Goal: Information Seeking & Learning: Learn about a topic

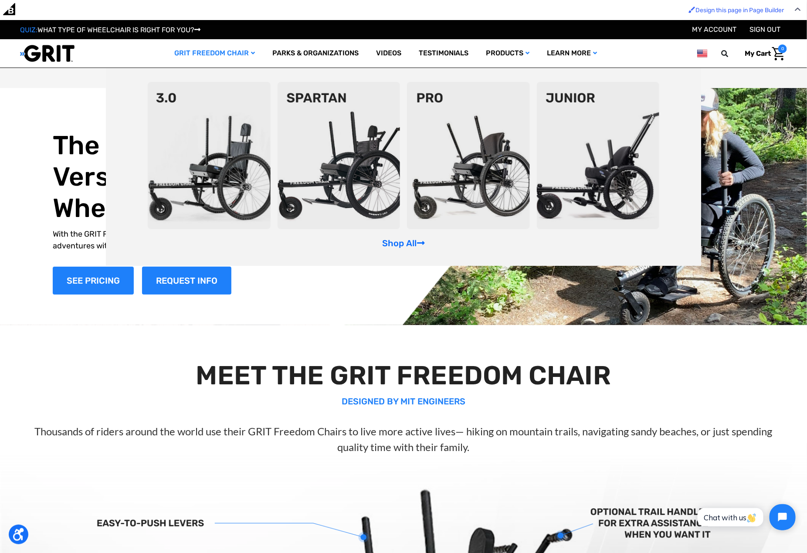
click at [409, 236] on div "Shop All" at bounding box center [404, 167] width 596 height 198
click at [401, 244] on link "Shop All" at bounding box center [403, 243] width 43 height 10
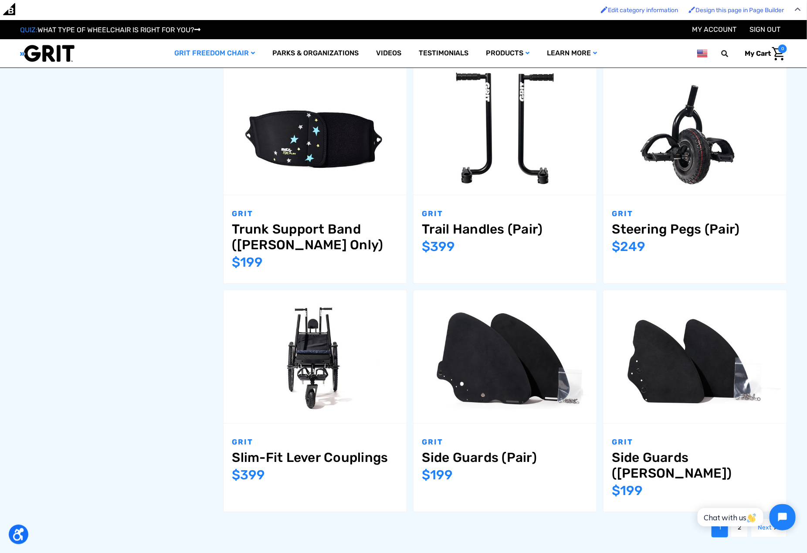
scroll to position [997, 0]
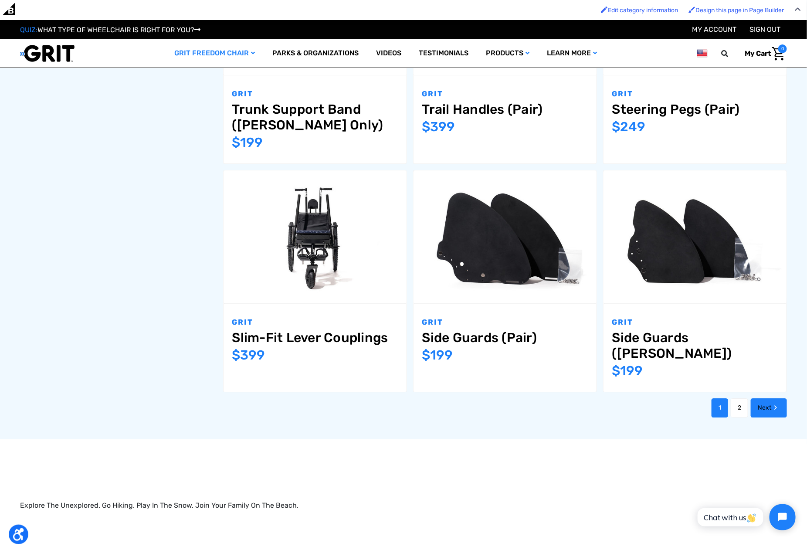
click at [772, 403] on icon "Next" at bounding box center [776, 407] width 9 height 9
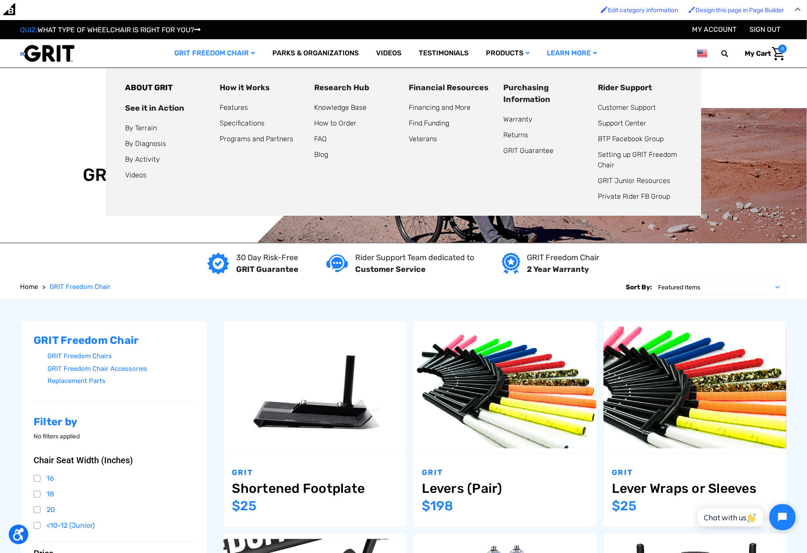
click at [137, 180] on li "Videos" at bounding box center [167, 175] width 84 height 10
click at [137, 177] on link "Videos" at bounding box center [135, 175] width 21 height 8
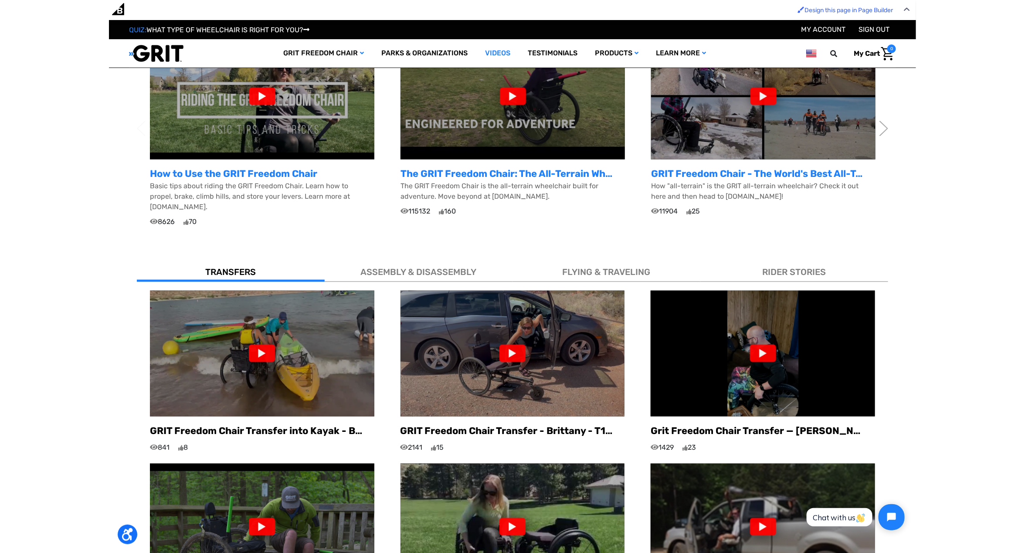
scroll to position [116, 0]
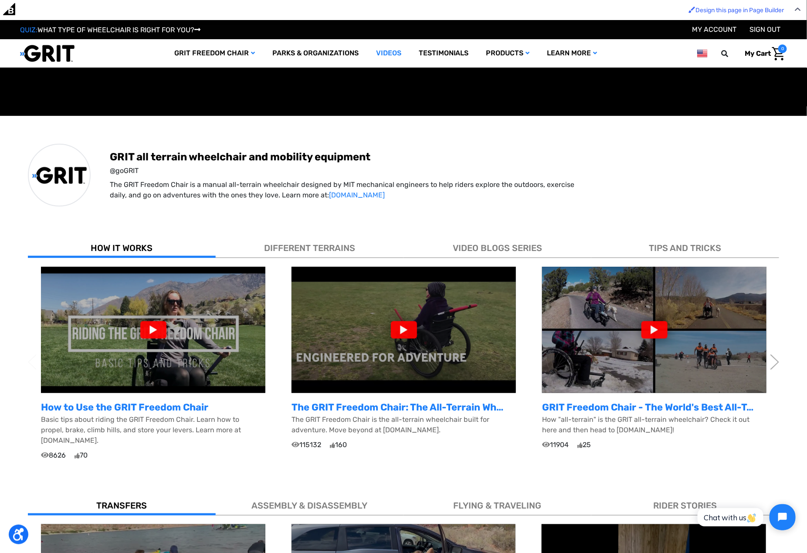
click at [359, 426] on p "The GRIT Freedom Chair is the all-terrain wheelchair built for adventure. Move …" at bounding box center [404, 425] width 225 height 21
click at [368, 406] on p "The GRIT Freedom Chair: The All-Terrain Wheelchair Built for Adventure" at bounding box center [404, 407] width 225 height 14
click at [389, 310] on img at bounding box center [404, 330] width 225 height 126
